Goal: Task Accomplishment & Management: Manage account settings

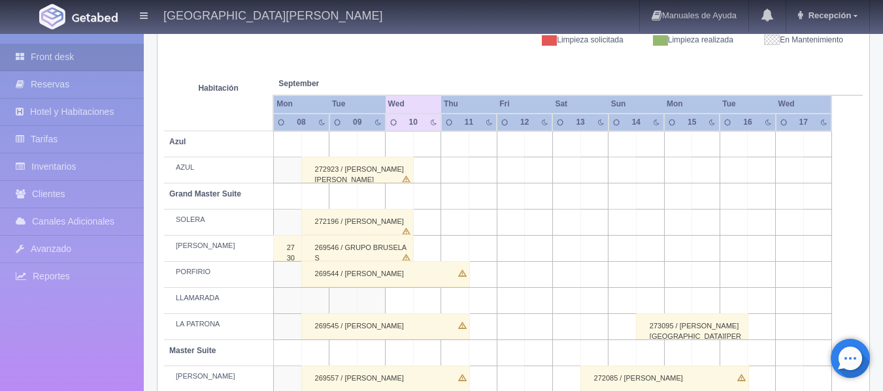
scroll to position [261, 0]
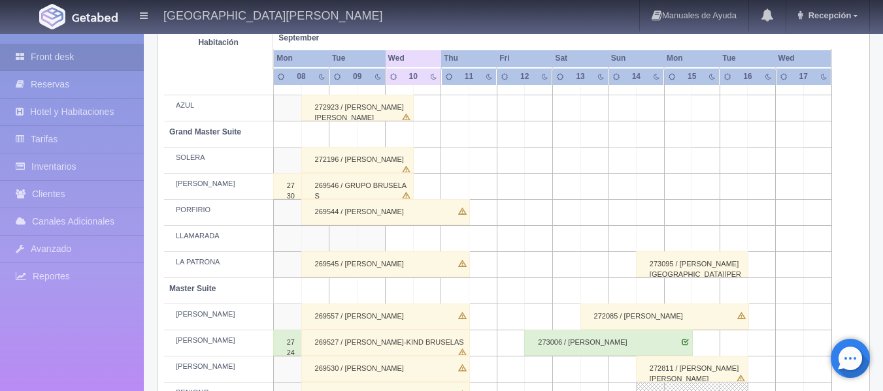
click at [641, 79] on div "14" at bounding box center [636, 76] width 16 height 11
click at [640, 76] on div "14" at bounding box center [636, 76] width 16 height 11
click at [636, 63] on th "Sun" at bounding box center [636, 59] width 56 height 18
click at [632, 80] on div "14" at bounding box center [636, 76] width 16 height 11
click at [633, 80] on div "14" at bounding box center [636, 76] width 16 height 11
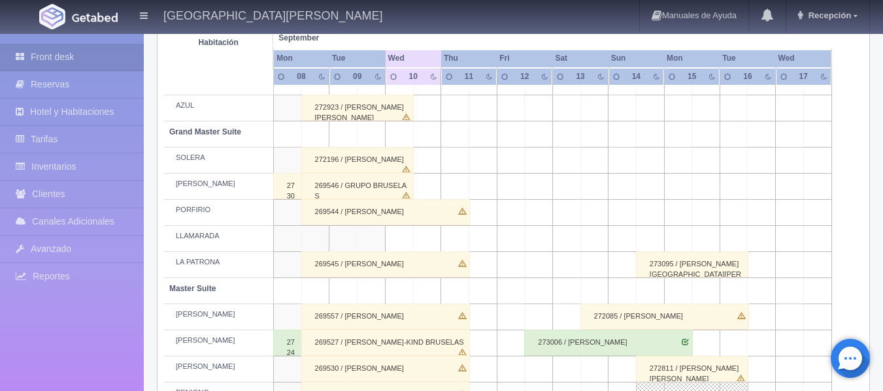
click at [640, 100] on td at bounding box center [650, 108] width 28 height 26
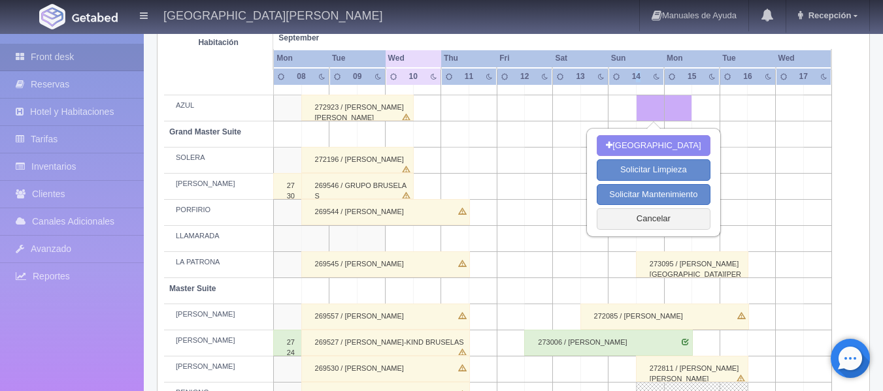
click at [638, 71] on div "14" at bounding box center [636, 76] width 16 height 11
click at [650, 41] on th at bounding box center [678, 25] width 84 height 50
click at [657, 210] on button "Cancelar" at bounding box center [652, 219] width 113 height 22
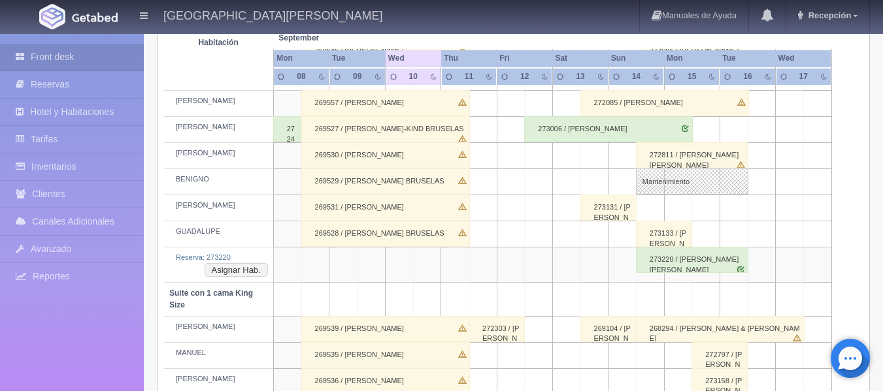
scroll to position [392, 0]
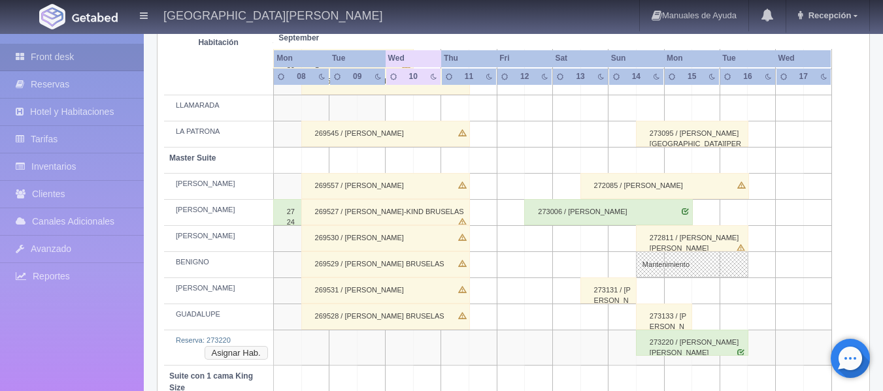
click at [246, 351] on button "Asignar Hab." at bounding box center [235, 353] width 63 height 14
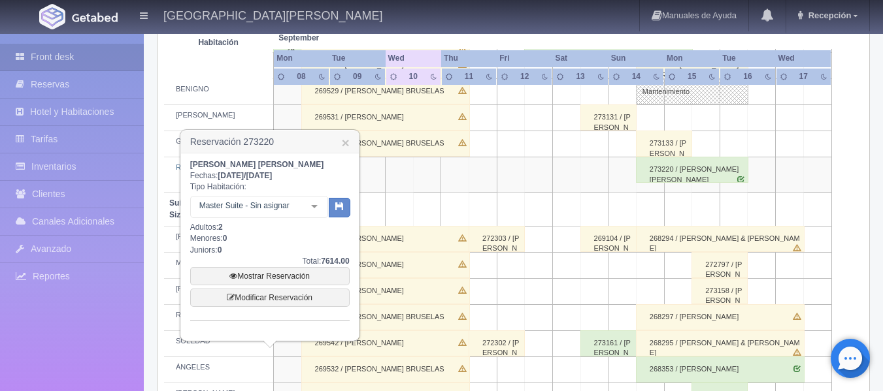
scroll to position [588, 0]
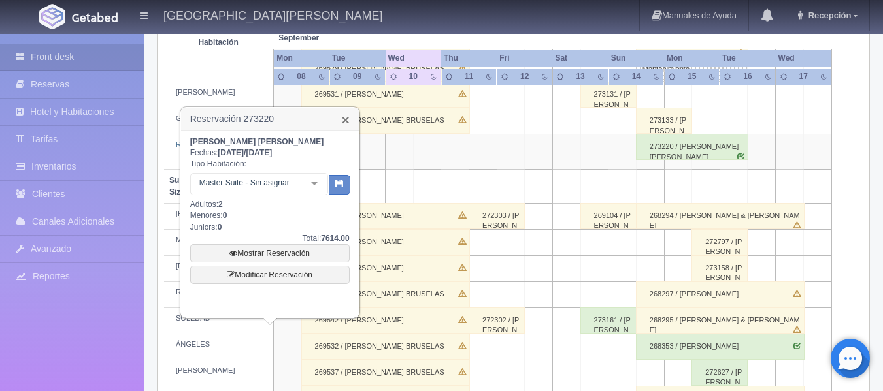
click at [347, 115] on link "×" at bounding box center [345, 120] width 8 height 14
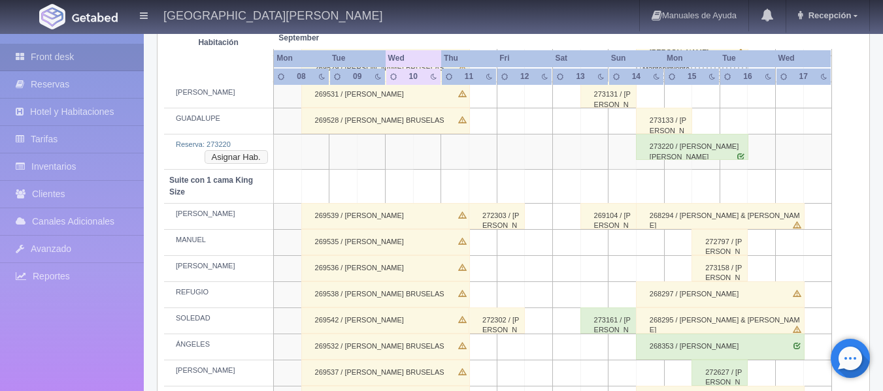
click at [261, 150] on button "Asignar Hab." at bounding box center [235, 157] width 63 height 14
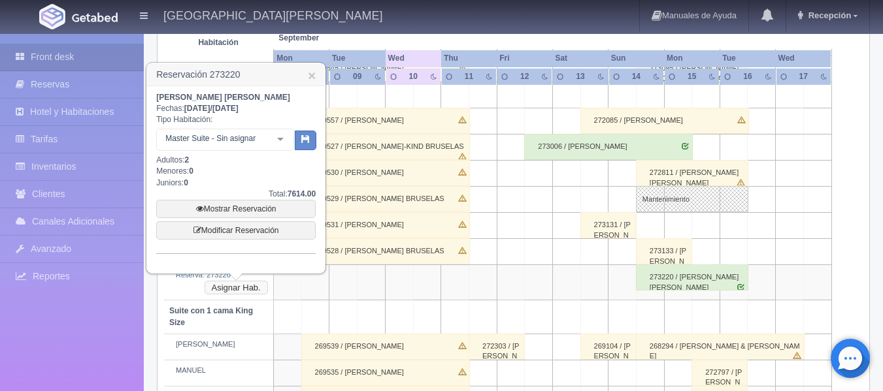
scroll to position [523, 0]
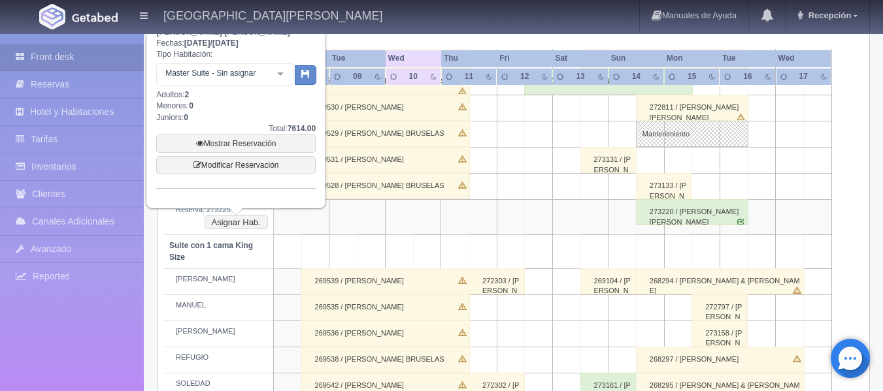
click at [286, 231] on td at bounding box center [287, 217] width 28 height 35
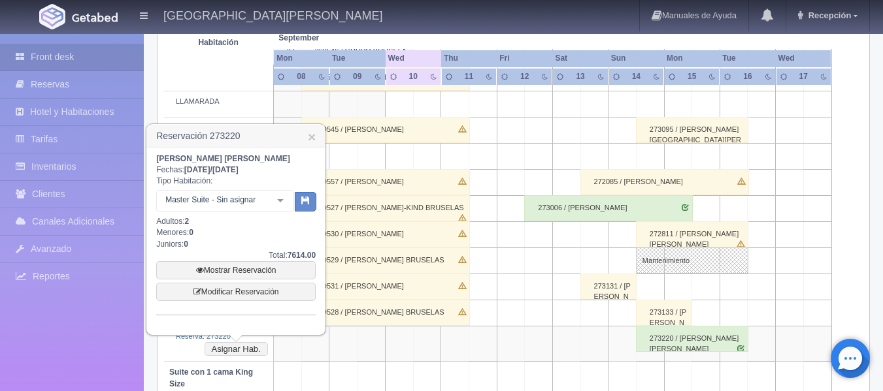
scroll to position [392, 0]
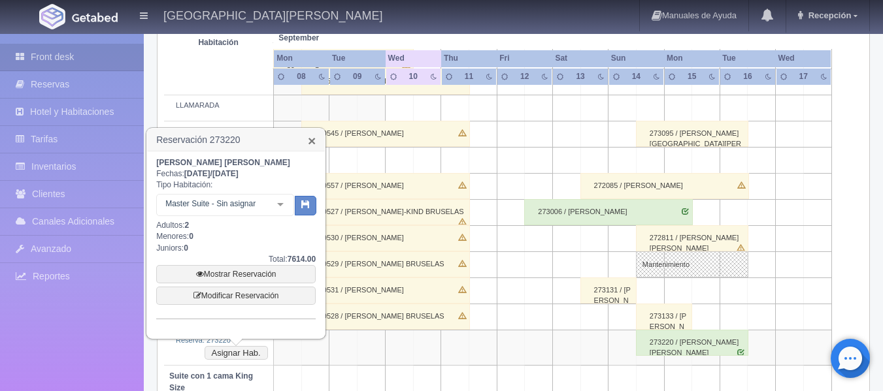
click at [314, 140] on link "×" at bounding box center [312, 141] width 8 height 14
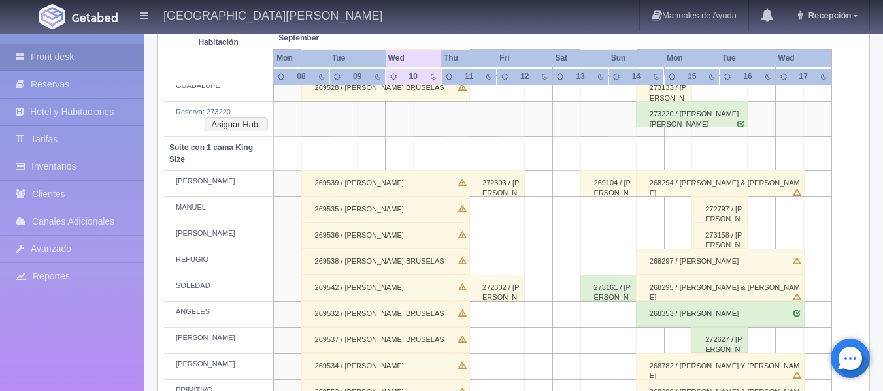
scroll to position [588, 0]
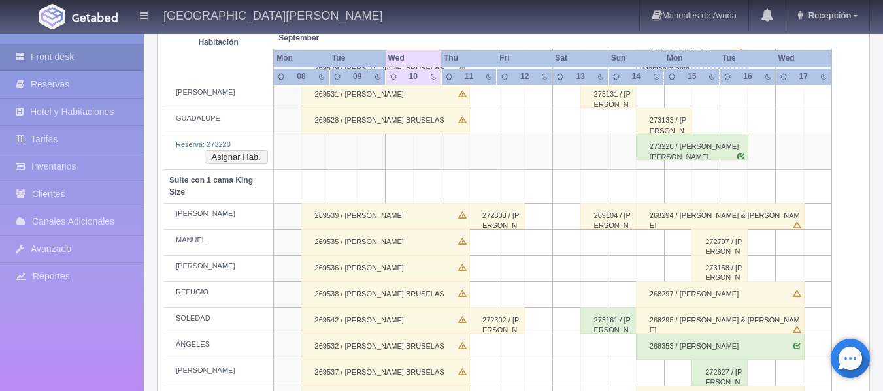
click at [126, 35] on div "Front desk Reservas Hotel y Habitaciones Tarifas Inventarios Clientes Canales A…" at bounding box center [72, 229] width 144 height 391
click at [253, 155] on button "Asignar Hab." at bounding box center [235, 157] width 63 height 14
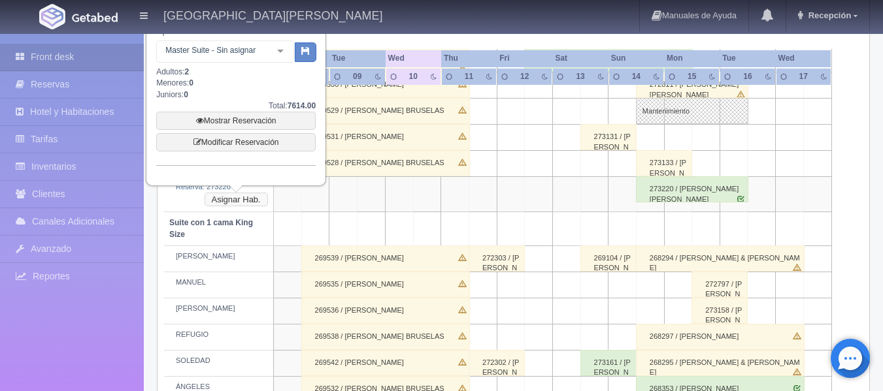
scroll to position [457, 0]
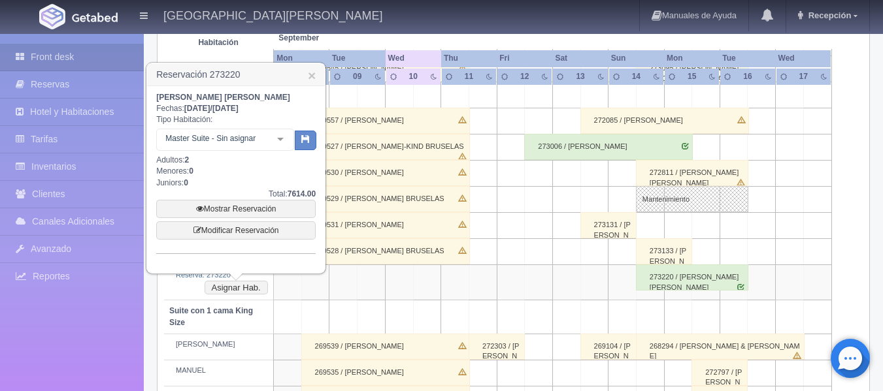
click at [274, 140] on div "Master Suite - Sin asignar Master Suite Master Suite - Sin asignar JOAQUÍN No e…" at bounding box center [225, 142] width 138 height 26
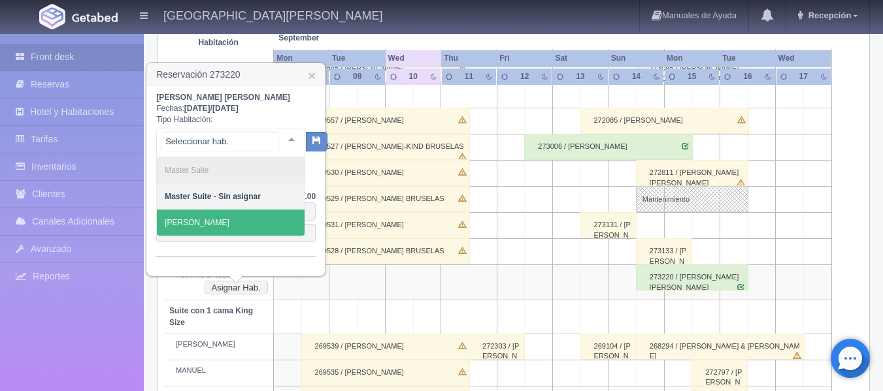
click at [242, 229] on span "[PERSON_NAME]" at bounding box center [231, 223] width 148 height 26
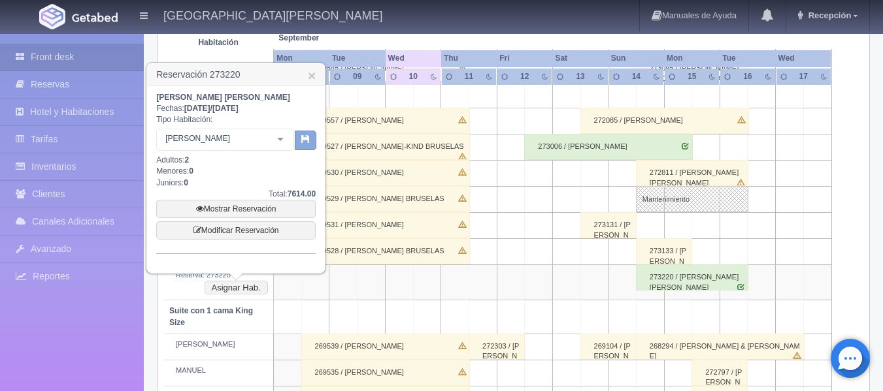
click at [304, 143] on icon "button" at bounding box center [305, 139] width 8 height 8
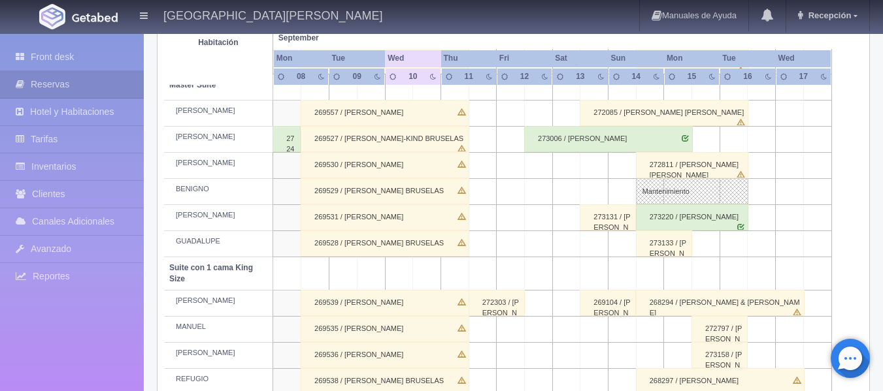
scroll to position [489, 0]
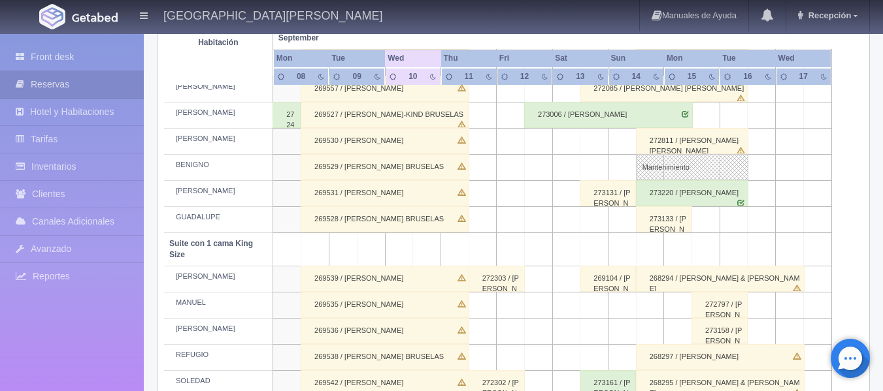
click at [308, 325] on div "269536 / [PERSON_NAME]" at bounding box center [384, 331] width 169 height 26
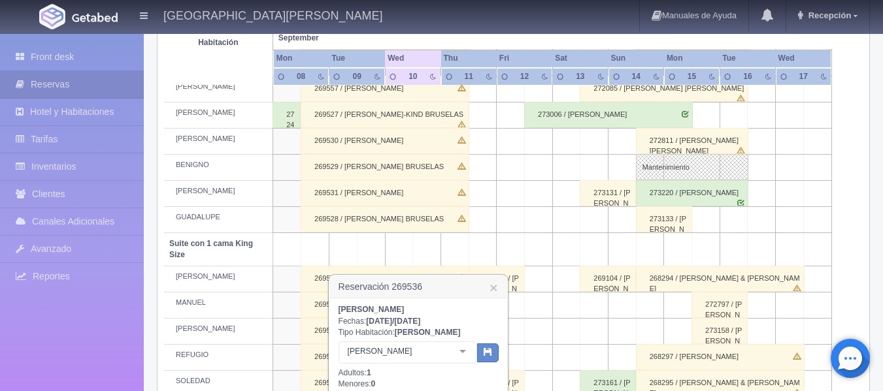
click at [549, 223] on td at bounding box center [539, 220] width 28 height 26
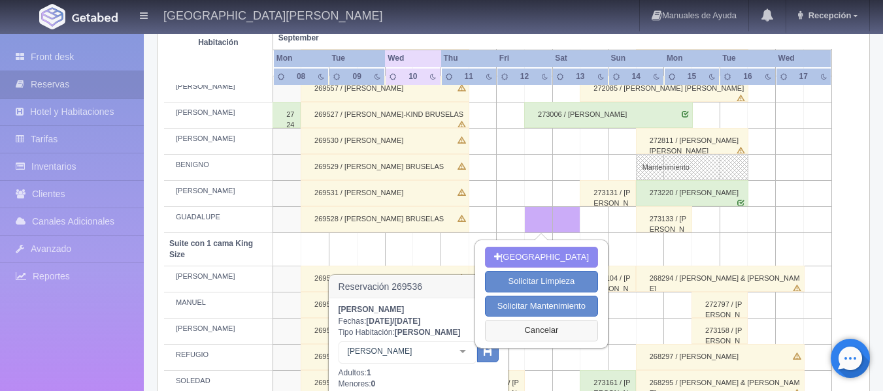
click at [511, 333] on button "Cancelar" at bounding box center [541, 331] width 113 height 22
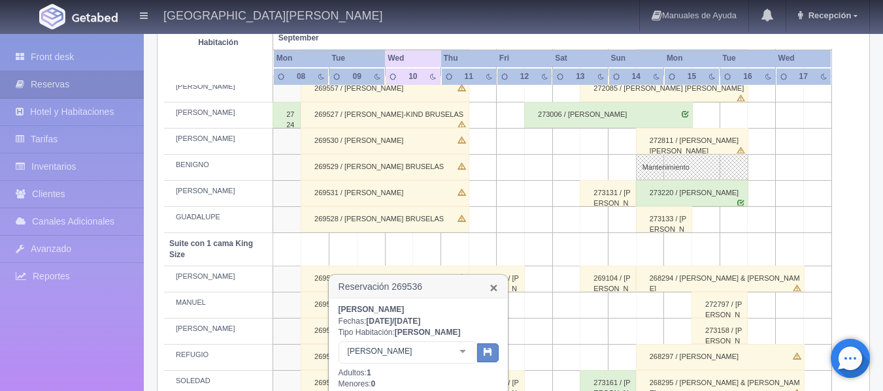
click at [492, 291] on link "×" at bounding box center [493, 288] width 8 height 14
